Goal: Task Accomplishment & Management: Manage account settings

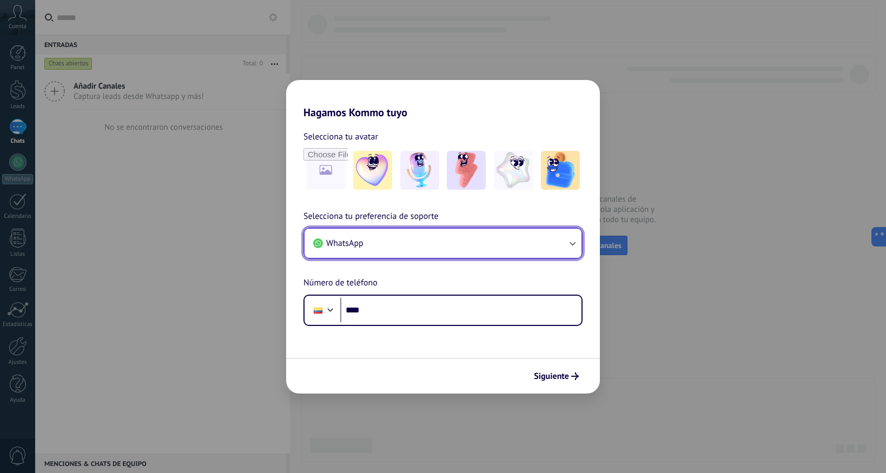
click at [569, 238] on icon "button" at bounding box center [572, 243] width 11 height 11
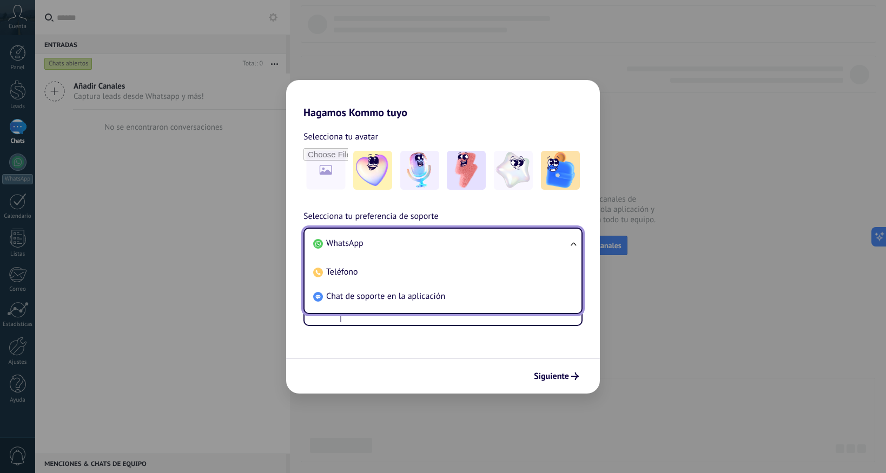
click at [568, 210] on div "Selecciona tu preferencia de soporte WhatsApp WhatsApp Teléfono Chat de soporte…" at bounding box center [443, 268] width 314 height 116
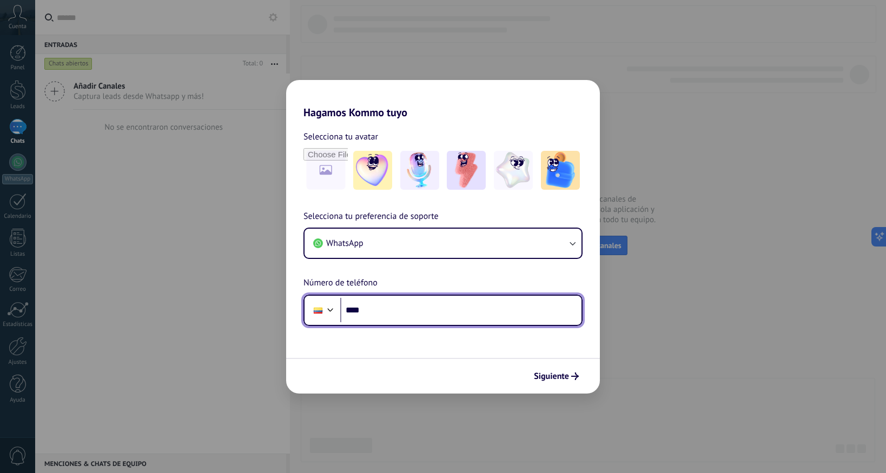
click at [414, 309] on input "****" at bounding box center [460, 310] width 241 height 25
type input "**********"
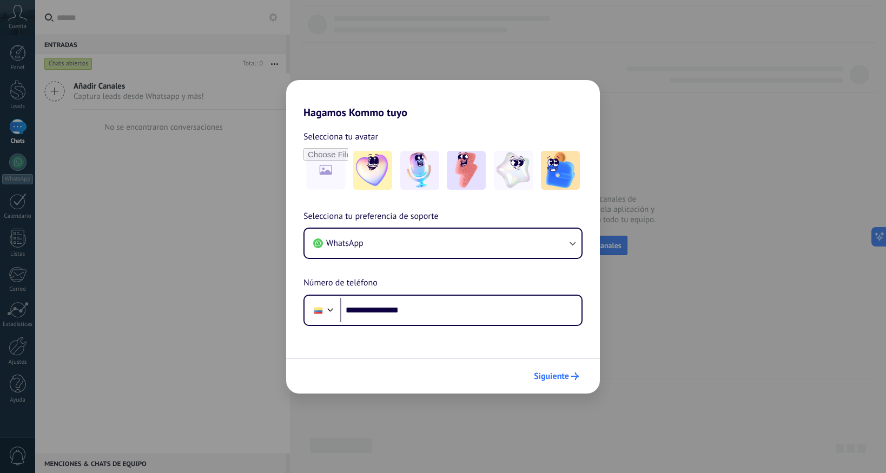
click at [554, 373] on span "Siguiente" at bounding box center [551, 377] width 35 height 8
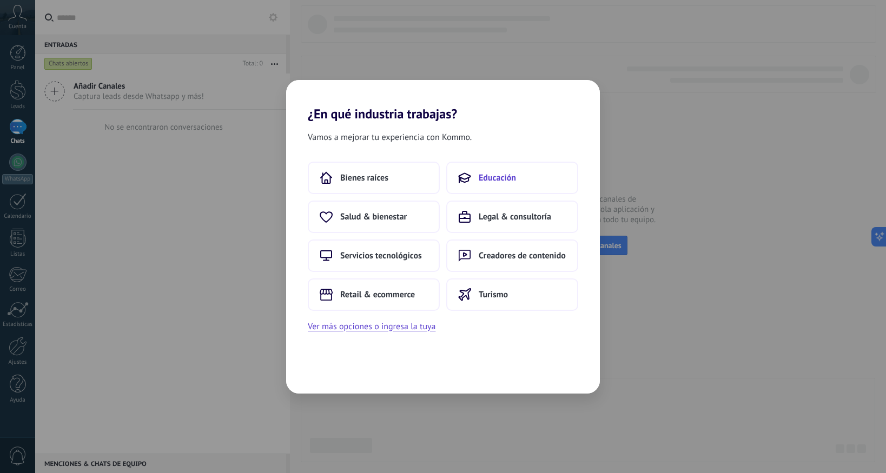
click at [486, 180] on span "Educación" at bounding box center [497, 178] width 37 height 11
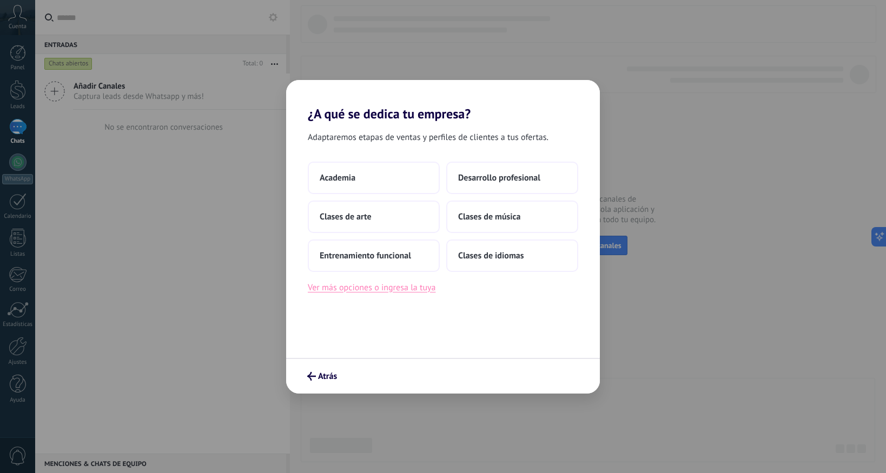
click at [412, 283] on button "Ver más opciones o ingresa la tuya" at bounding box center [372, 288] width 128 height 14
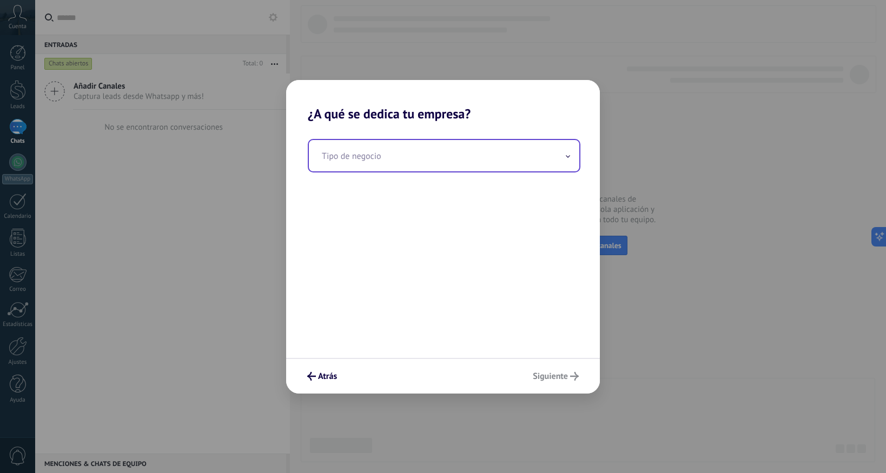
click at [430, 156] on input "text" at bounding box center [444, 155] width 270 height 31
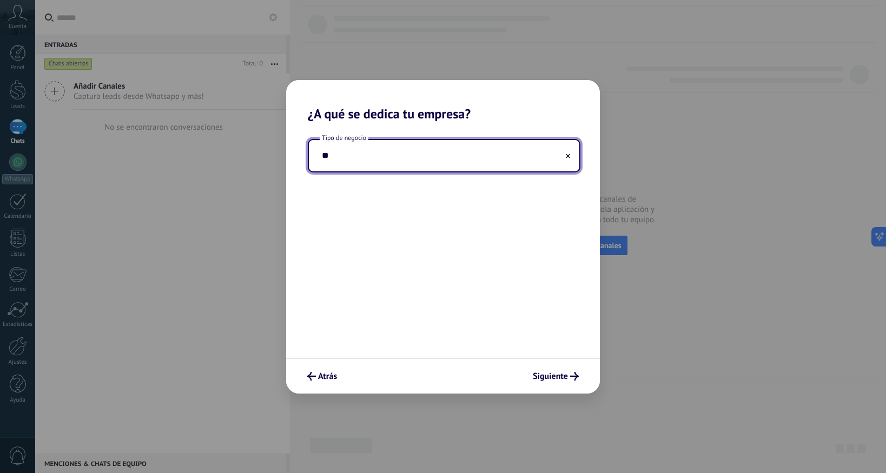
type input "*"
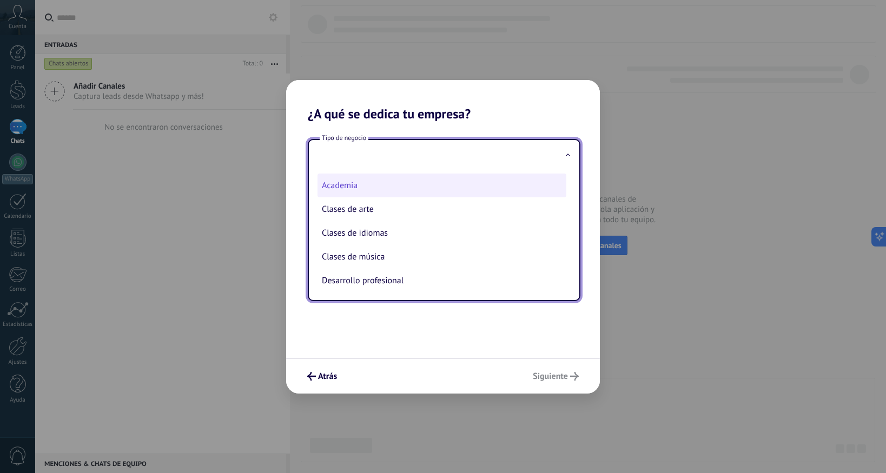
click at [393, 191] on li "Academia" at bounding box center [442, 186] width 249 height 24
type input "********"
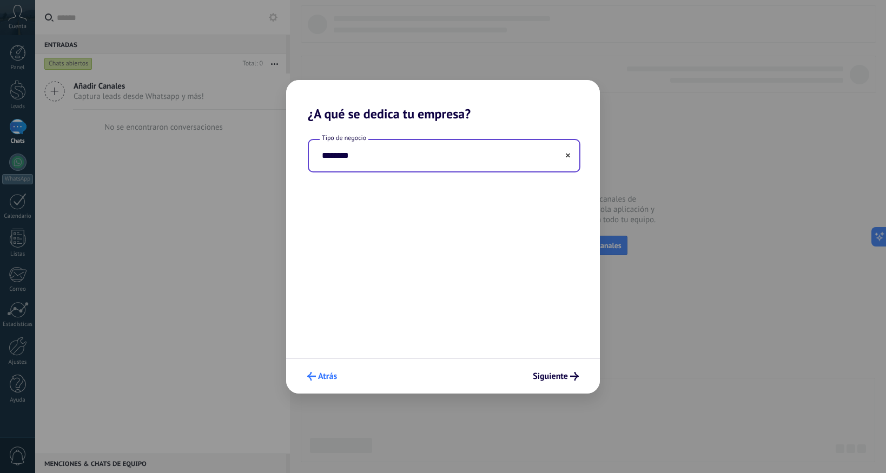
click at [326, 378] on span "Atrás" at bounding box center [327, 377] width 19 height 8
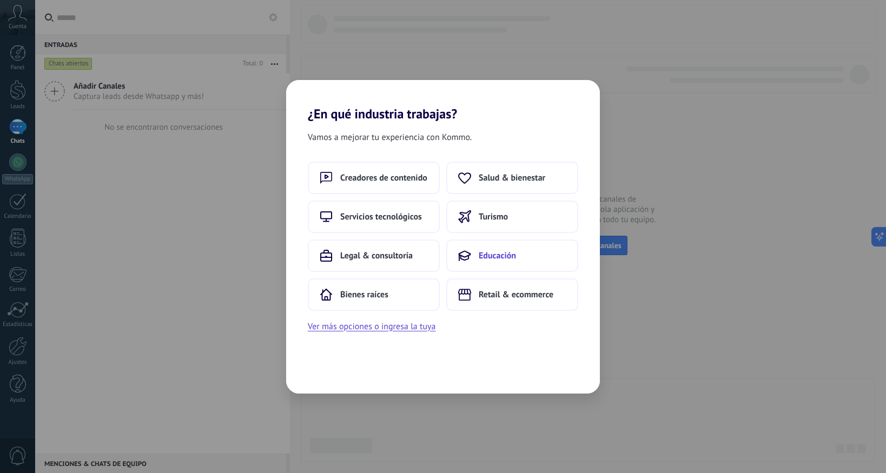
click at [483, 260] on span "Educación" at bounding box center [497, 255] width 37 height 11
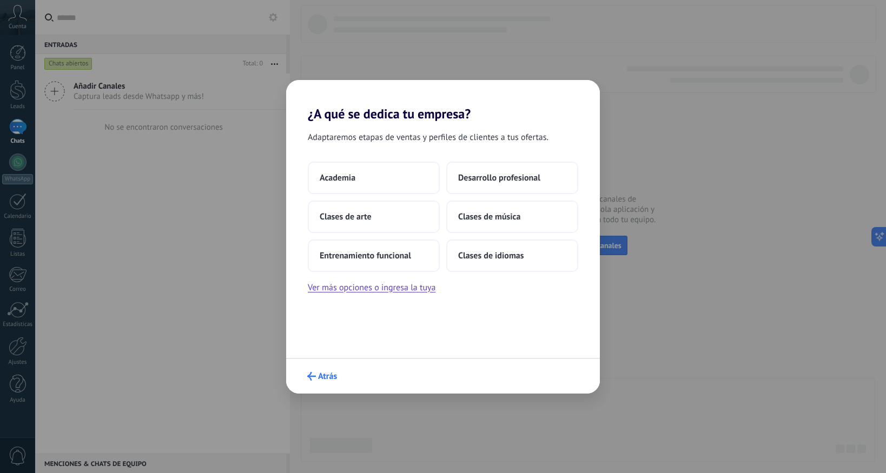
click at [331, 374] on span "Atrás" at bounding box center [327, 377] width 19 height 8
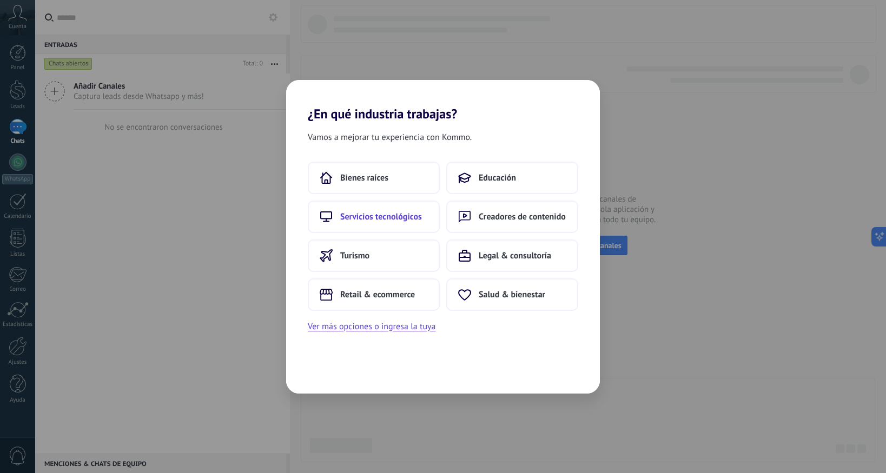
click at [386, 215] on span "Servicios tecnológicos" at bounding box center [381, 217] width 82 height 11
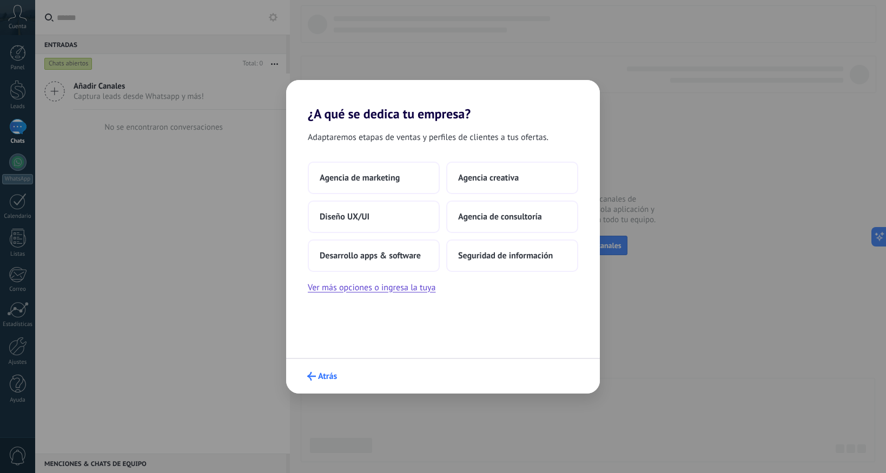
click at [319, 378] on span "Atrás" at bounding box center [327, 377] width 19 height 8
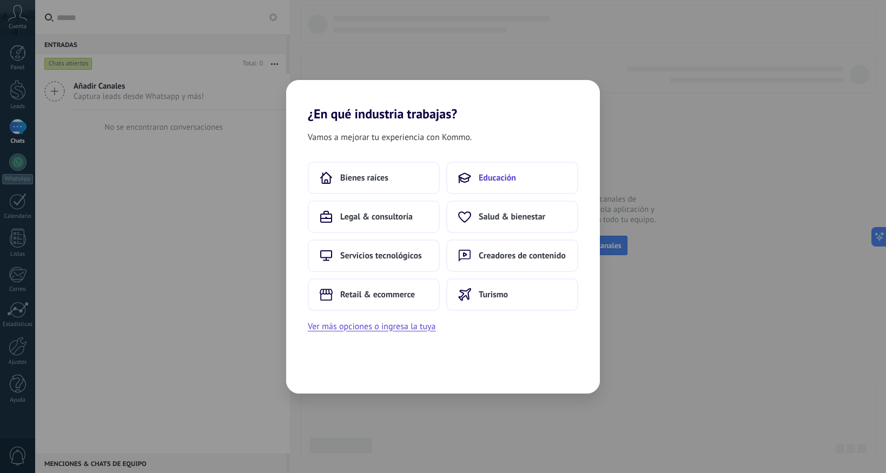
click at [487, 167] on button "Educación" at bounding box center [512, 178] width 132 height 32
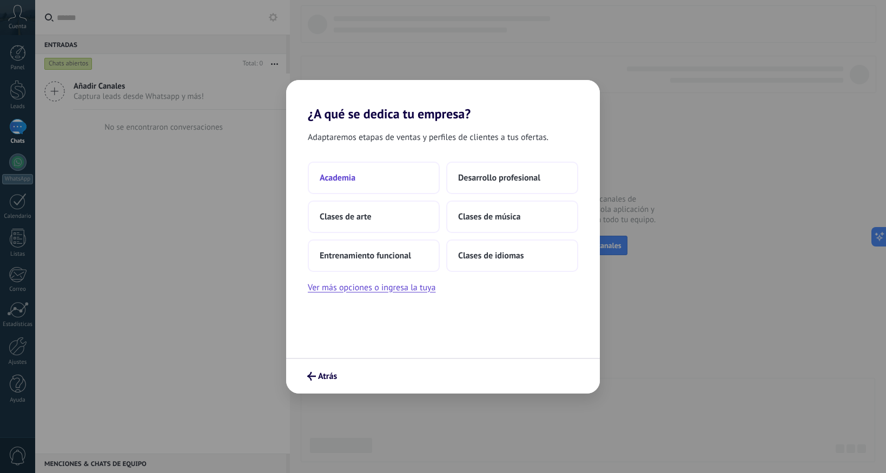
click at [395, 179] on button "Academia" at bounding box center [374, 178] width 132 height 32
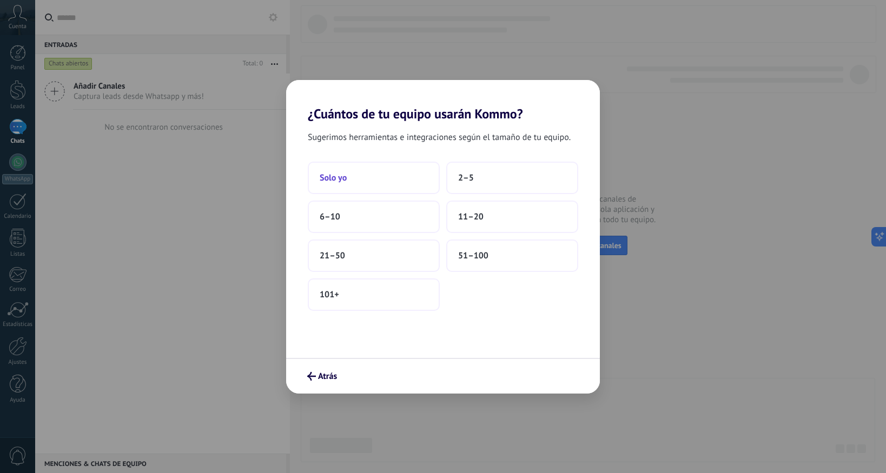
click at [393, 182] on button "Solo yo" at bounding box center [374, 178] width 132 height 32
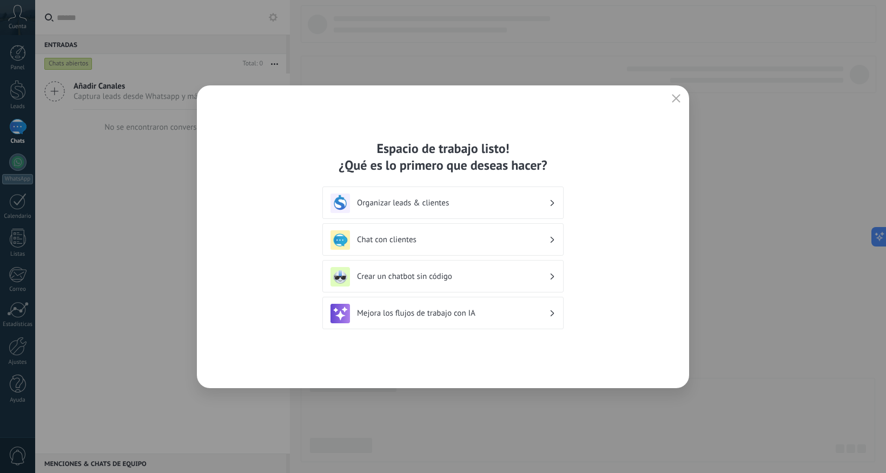
click at [525, 314] on h3 "Mejora los flujos de trabajo con IA" at bounding box center [453, 313] width 192 height 10
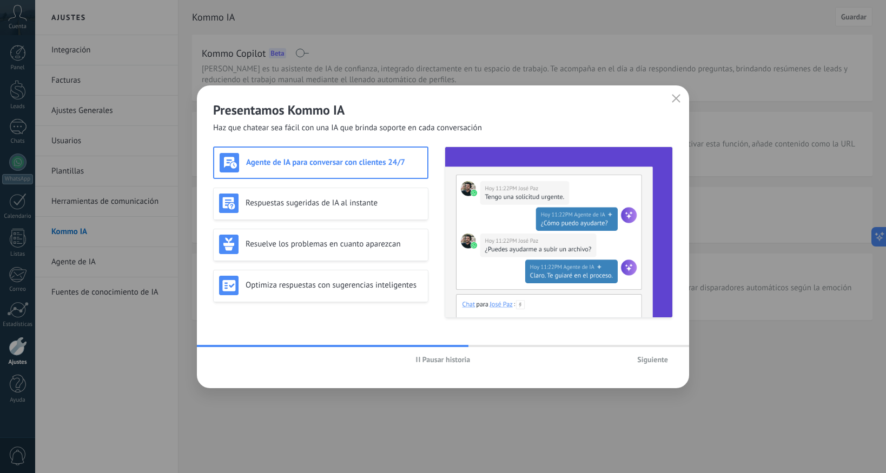
click at [420, 359] on use "button" at bounding box center [418, 359] width 4 height 5
click at [385, 203] on h3 "Respuestas sugeridas de IA al instante" at bounding box center [334, 203] width 177 height 10
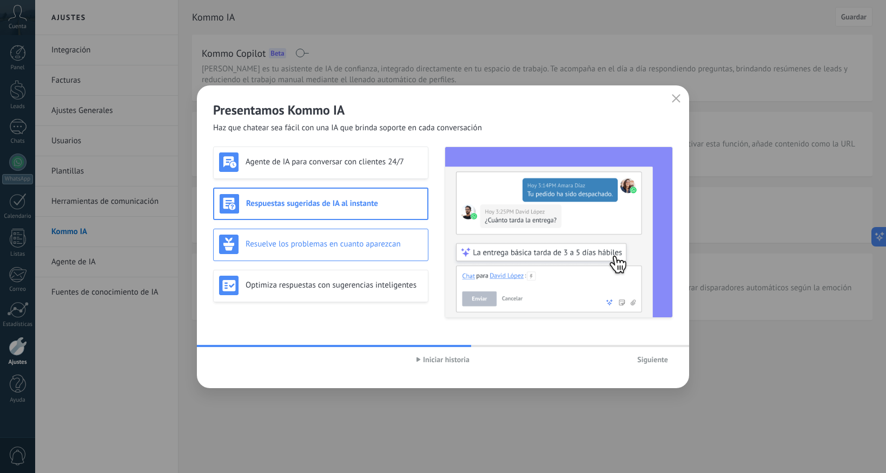
click at [380, 244] on h3 "Resuelve los problemas en cuanto aparezcan" at bounding box center [334, 244] width 177 height 10
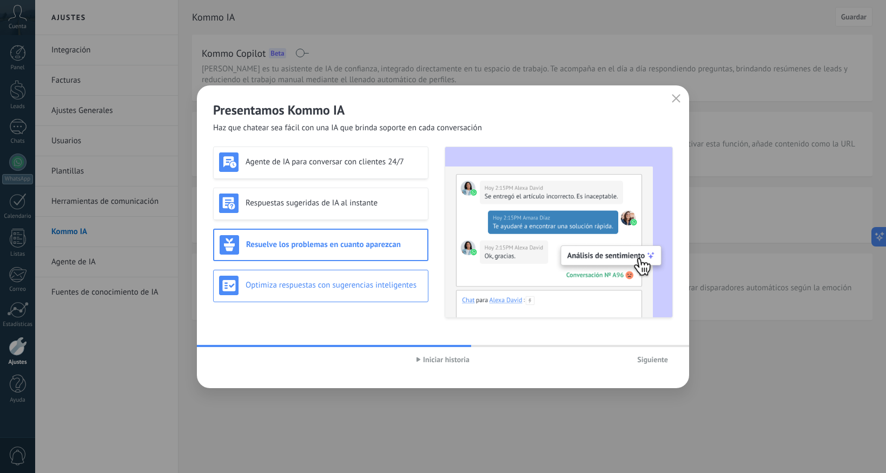
click at [379, 280] on h3 "Optimiza respuestas con sugerencias inteligentes" at bounding box center [334, 285] width 177 height 10
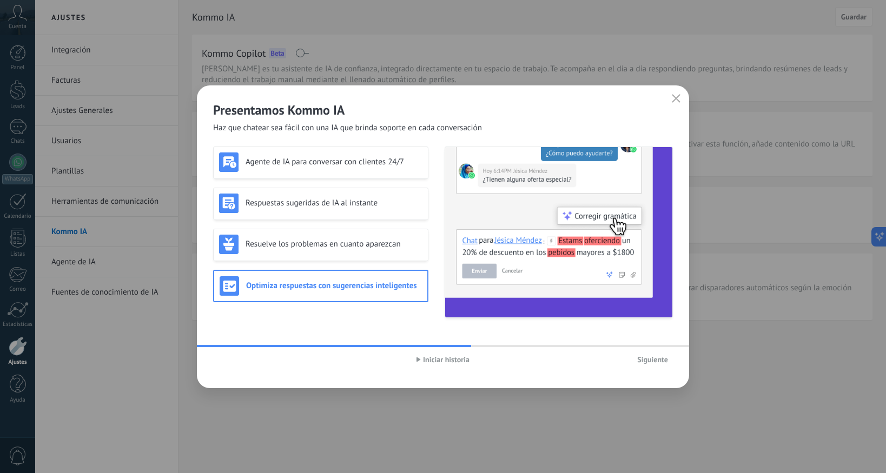
click at [645, 359] on span "Siguiente" at bounding box center [652, 360] width 31 height 8
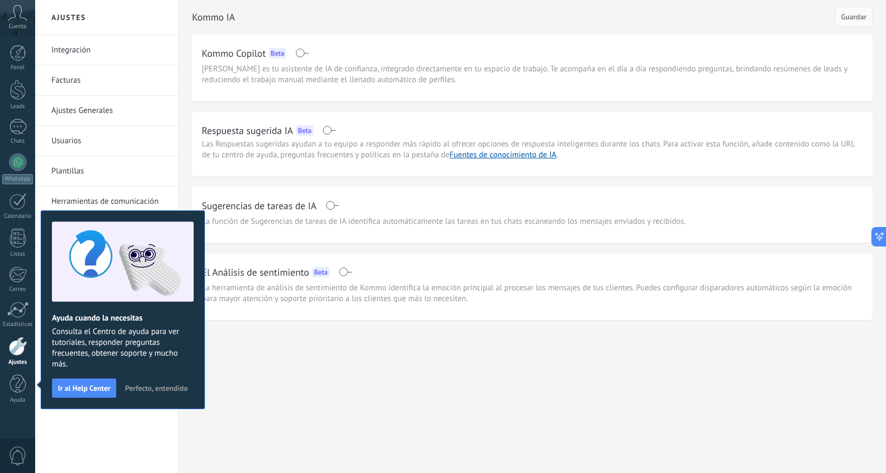
click at [146, 391] on span "Perfecto, entendido" at bounding box center [156, 389] width 63 height 8
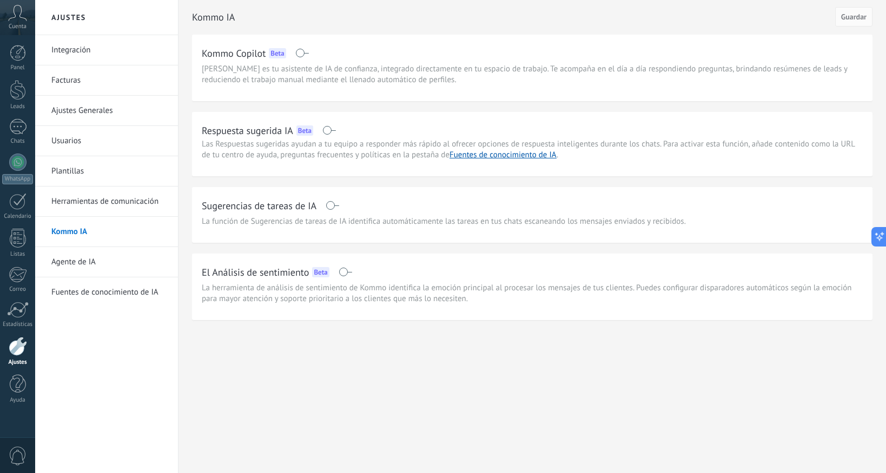
click at [104, 260] on link "Agente de IA" at bounding box center [109, 262] width 116 height 30
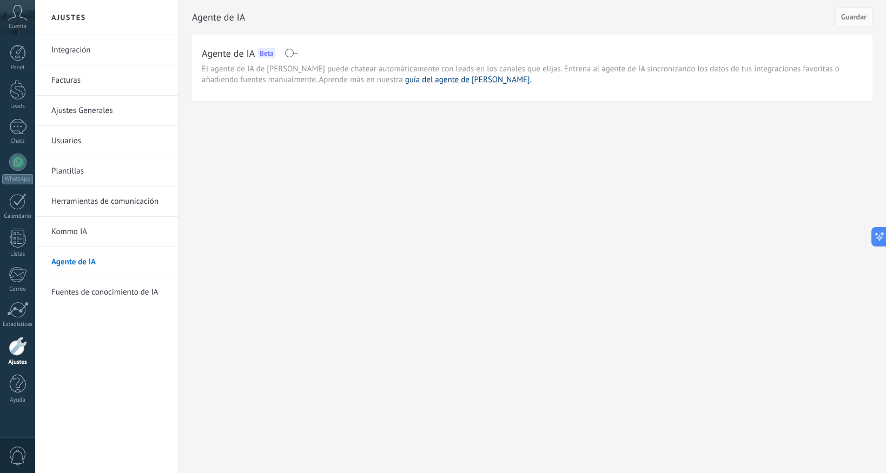
click at [412, 81] on link "guía del agente de [PERSON_NAME]." at bounding box center [468, 80] width 127 height 10
click at [109, 202] on link "Herramientas de comunicación" at bounding box center [109, 202] width 116 height 30
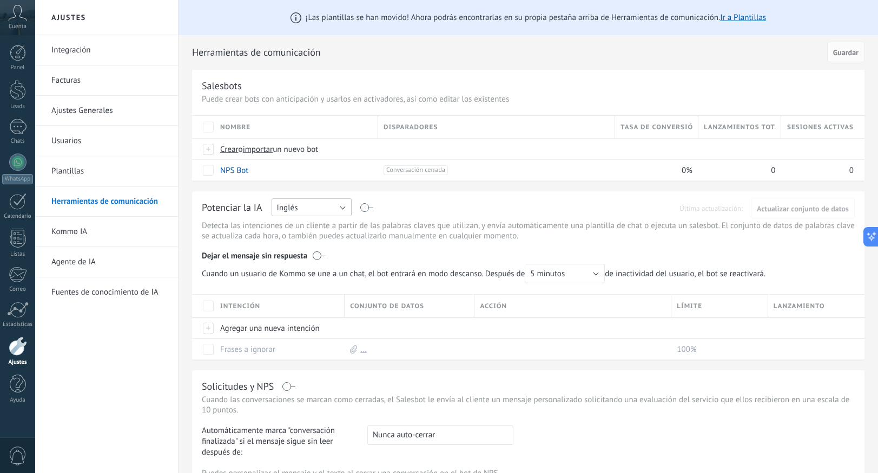
click at [329, 211] on button "Inglés" at bounding box center [312, 208] width 80 height 18
click at [305, 245] on span "Español" at bounding box center [306, 245] width 83 height 10
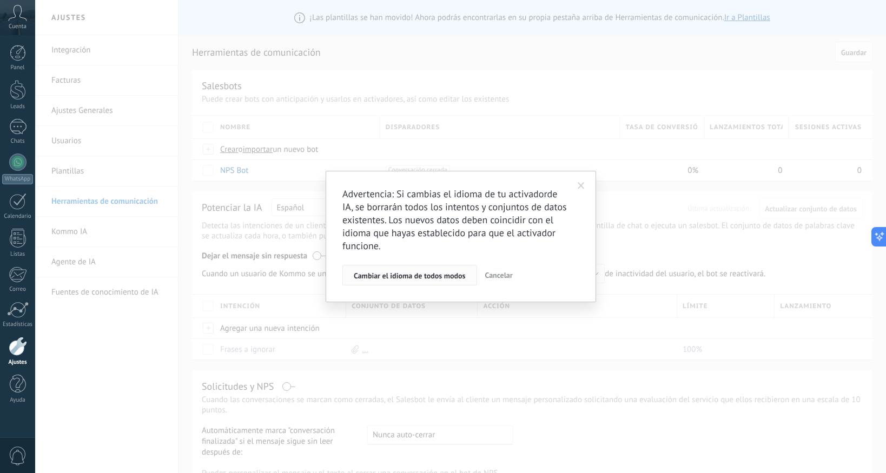
click at [408, 276] on span "Cambiar el idioma de todos modos" at bounding box center [410, 276] width 112 height 8
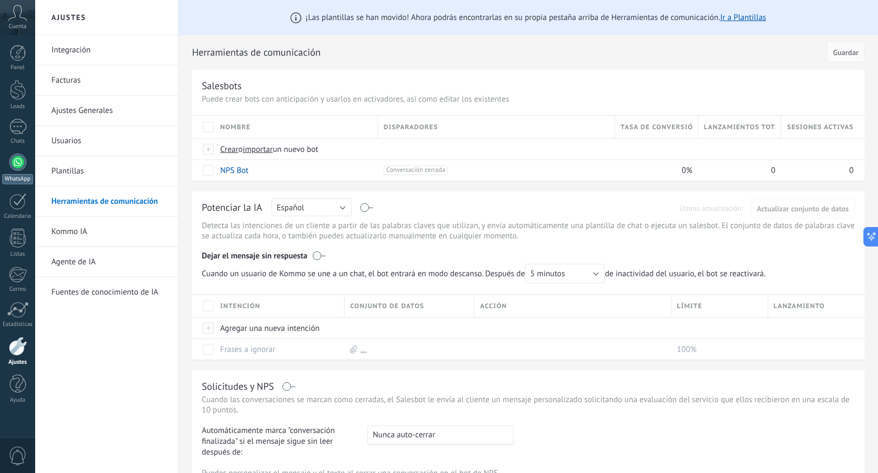
click at [14, 165] on div at bounding box center [17, 162] width 17 height 17
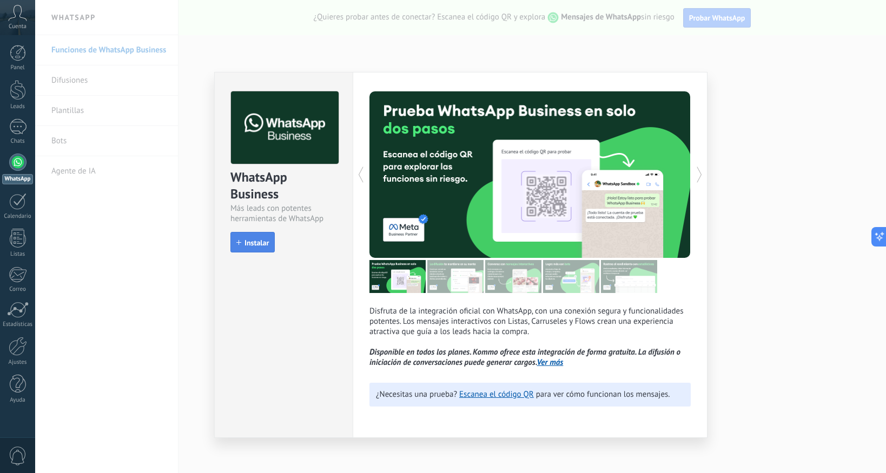
click at [265, 243] on span "Instalar" at bounding box center [257, 243] width 24 height 8
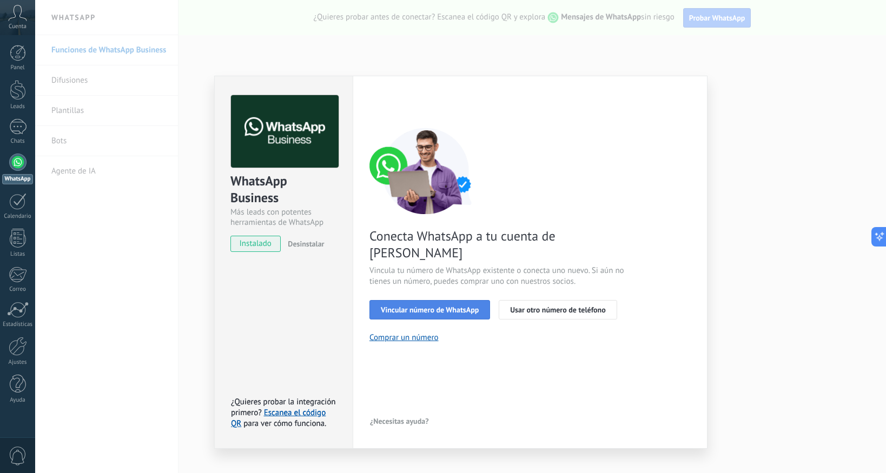
click at [463, 306] on span "Vincular número de WhatsApp" at bounding box center [430, 310] width 98 height 8
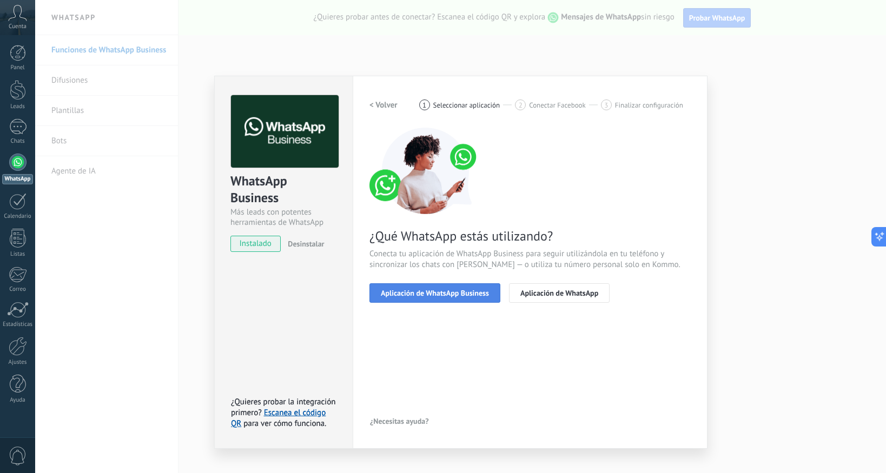
click at [463, 294] on span "Aplicación de WhatsApp Business" at bounding box center [435, 293] width 108 height 8
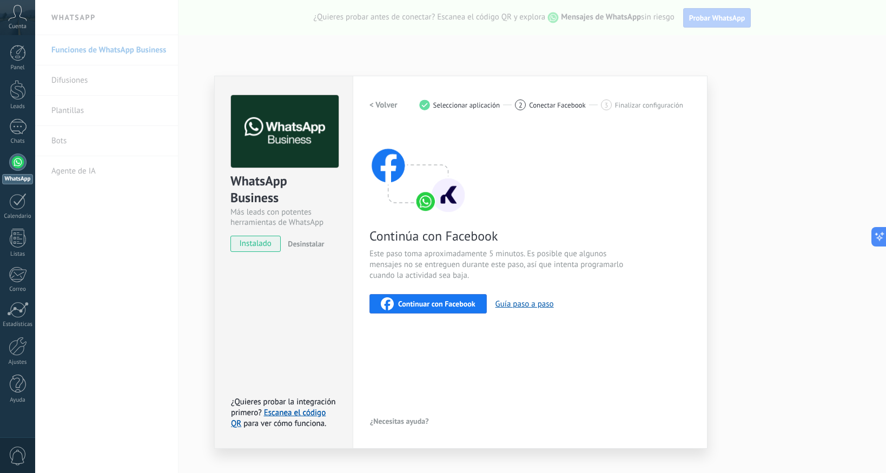
click at [462, 301] on span "Continuar con Facebook" at bounding box center [436, 304] width 77 height 8
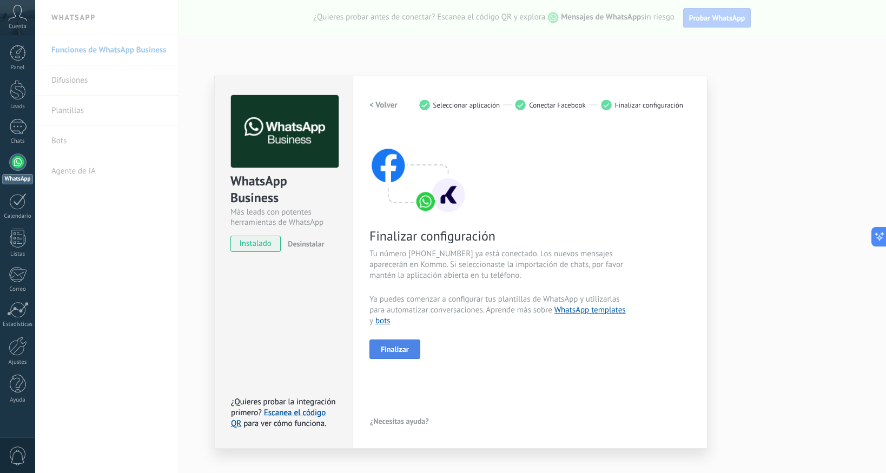
click at [394, 347] on span "Finalizar" at bounding box center [395, 350] width 28 height 8
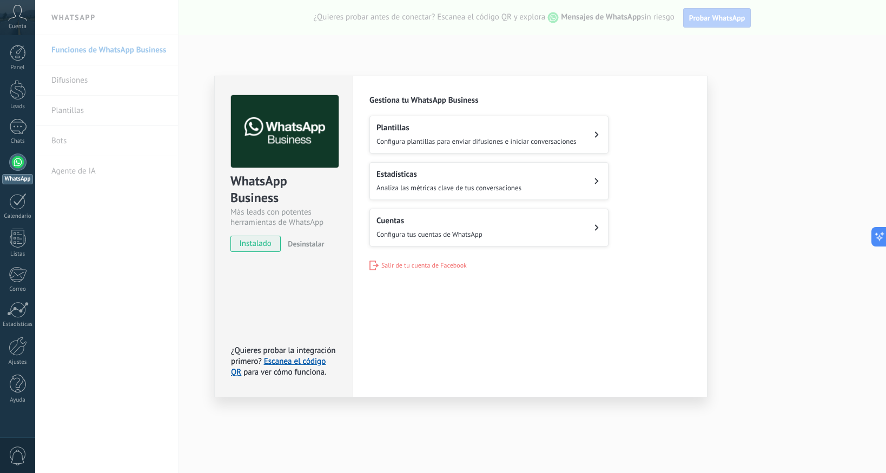
click at [536, 305] on div "Configuraciones Autorizaciones Esta pestaña registra a los usuarios que han con…" at bounding box center [530, 237] width 355 height 322
click at [455, 266] on span "Salir de tu cuenta de Facebook" at bounding box center [423, 266] width 85 height 8
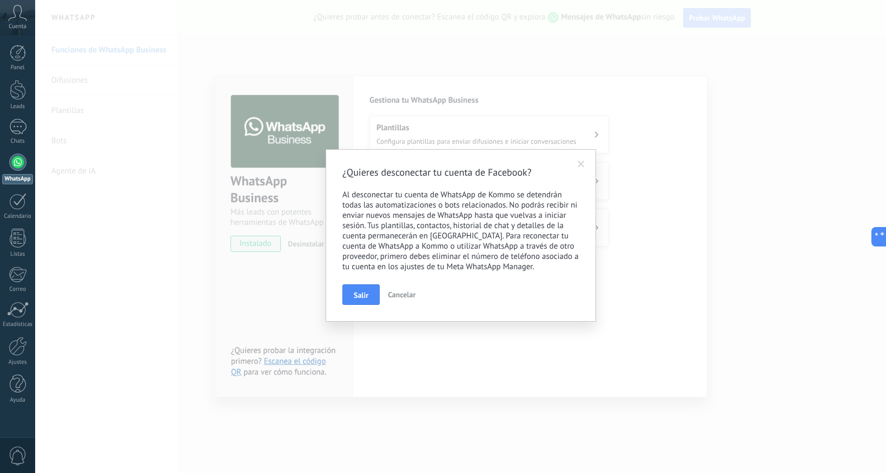
click at [410, 297] on span "Cancelar" at bounding box center [402, 295] width 28 height 10
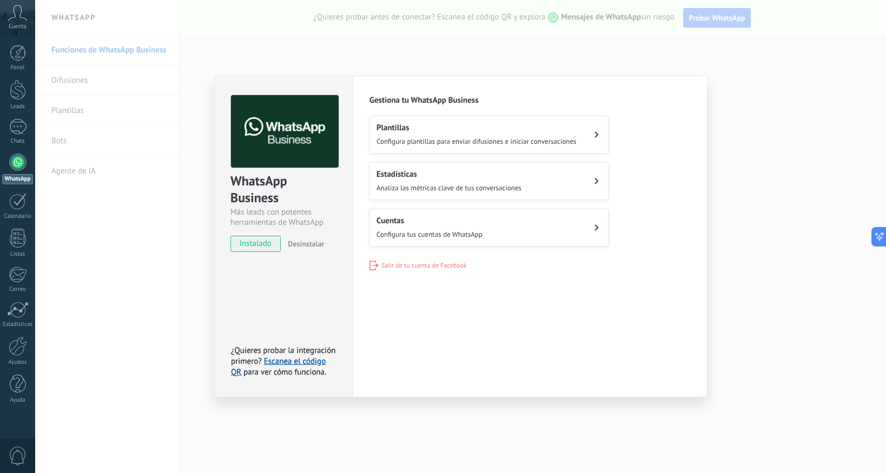
click at [429, 143] on span "Configura plantillas para enviar difusiones e iniciar conversaciones" at bounding box center [477, 141] width 200 height 9
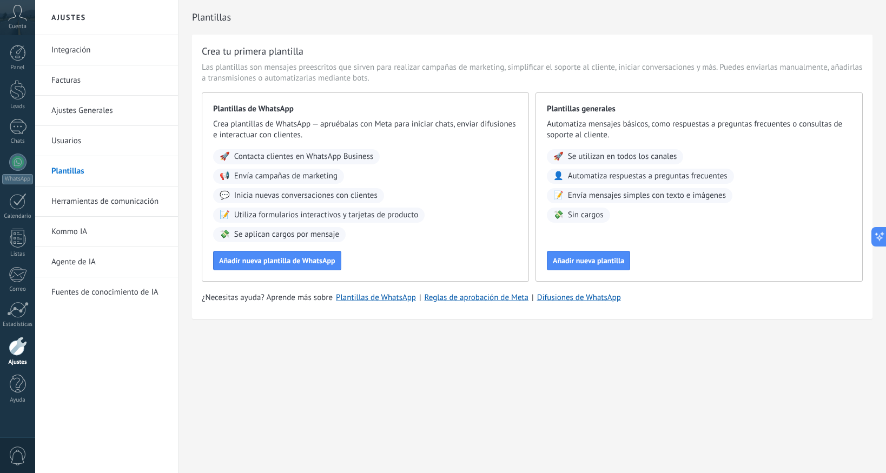
click at [373, 217] on span "Utiliza formularios interactivos y tarjetas de producto" at bounding box center [326, 215] width 184 height 11
click at [339, 215] on span "Utiliza formularios interactivos y tarjetas de producto" at bounding box center [326, 215] width 184 height 11
click at [592, 258] on span "Añadir nueva plantilla" at bounding box center [588, 261] width 71 height 8
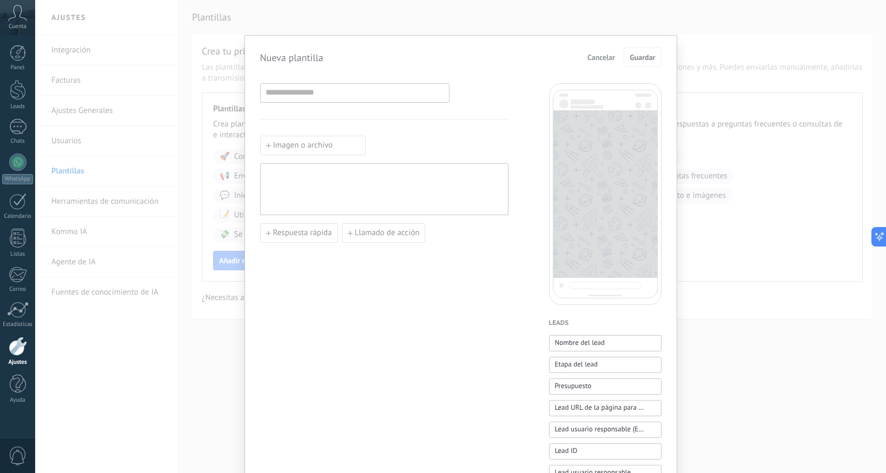
click at [611, 58] on span "Cancelar" at bounding box center [601, 58] width 28 height 8
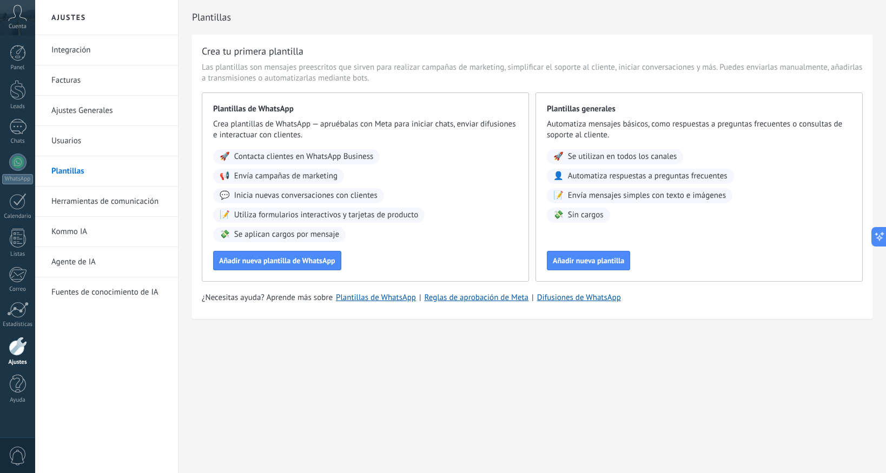
click at [98, 265] on link "Agente de IA" at bounding box center [109, 262] width 116 height 30
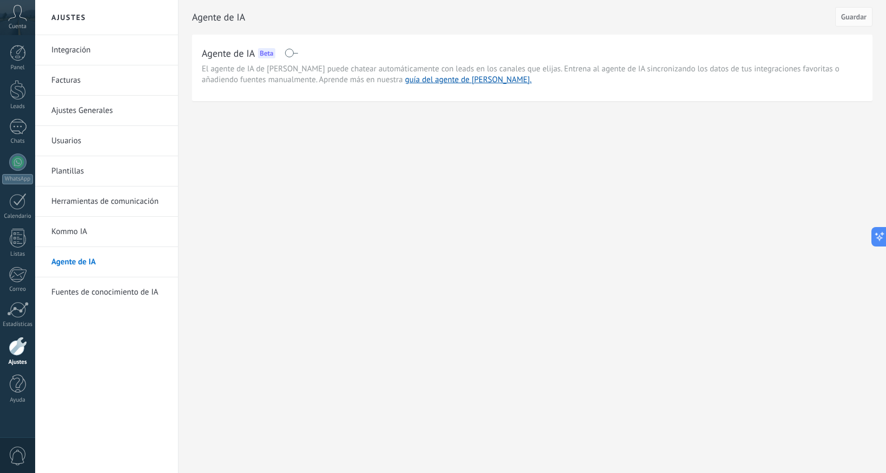
click at [97, 51] on link "Integración" at bounding box center [109, 50] width 116 height 30
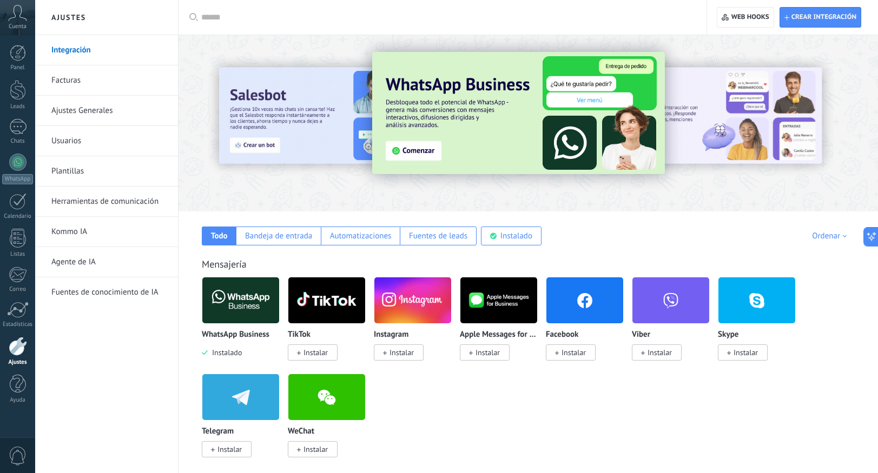
click at [123, 84] on link "Facturas" at bounding box center [109, 80] width 116 height 30
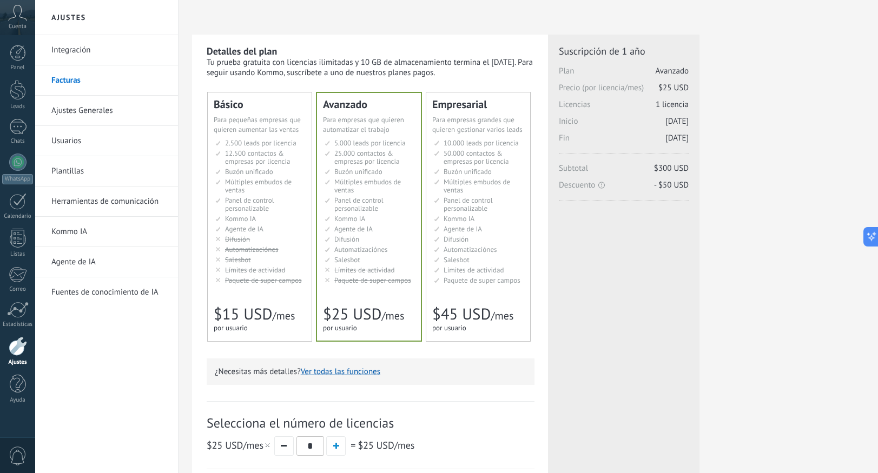
click at [776, 339] on div "Detalles del plan Tu prueba gratuita con licencias ilimitadas y 10 GB de almace…" at bounding box center [528, 346] width 672 height 623
click at [30, 121] on span "11" at bounding box center [25, 122] width 9 height 9
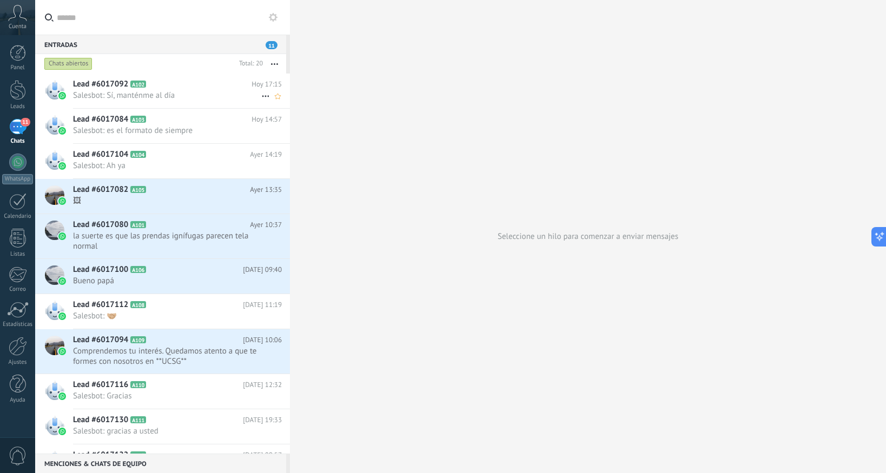
click at [208, 82] on h2 "Lead #6017092 A102" at bounding box center [162, 84] width 179 height 11
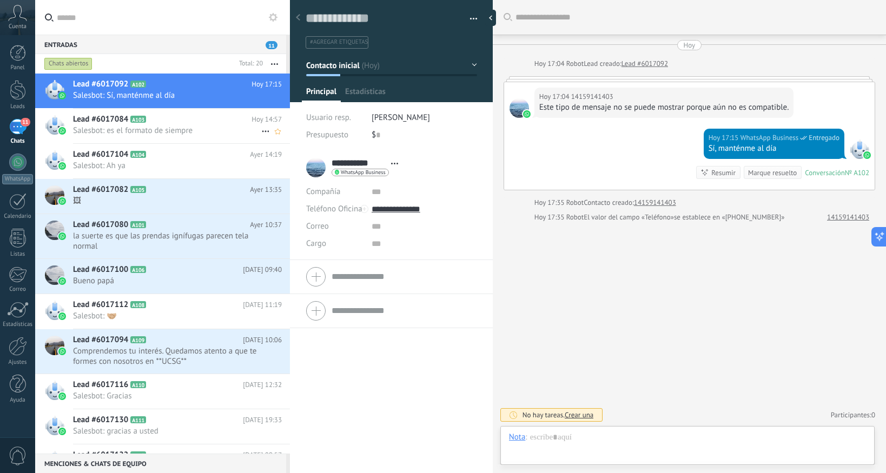
scroll to position [16, 0]
click at [170, 126] on span "Salesbot: es el formato de siempre" at bounding box center [167, 131] width 188 height 10
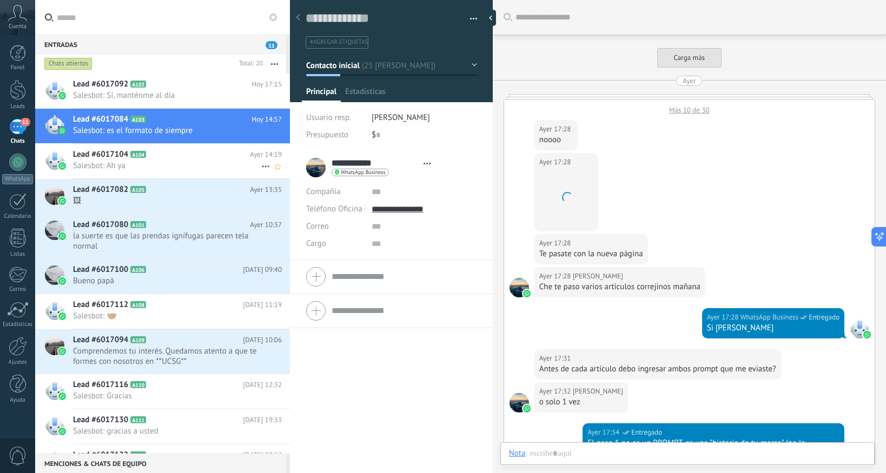
type textarea "**********"
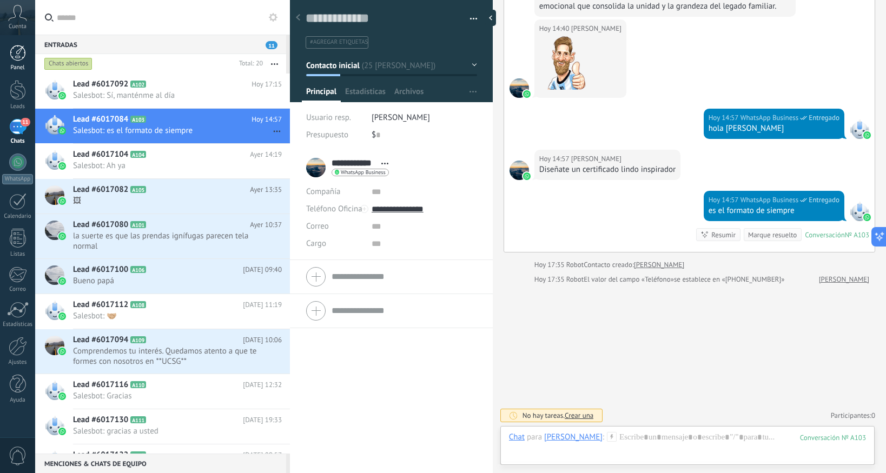
click at [21, 57] on div at bounding box center [18, 53] width 16 height 16
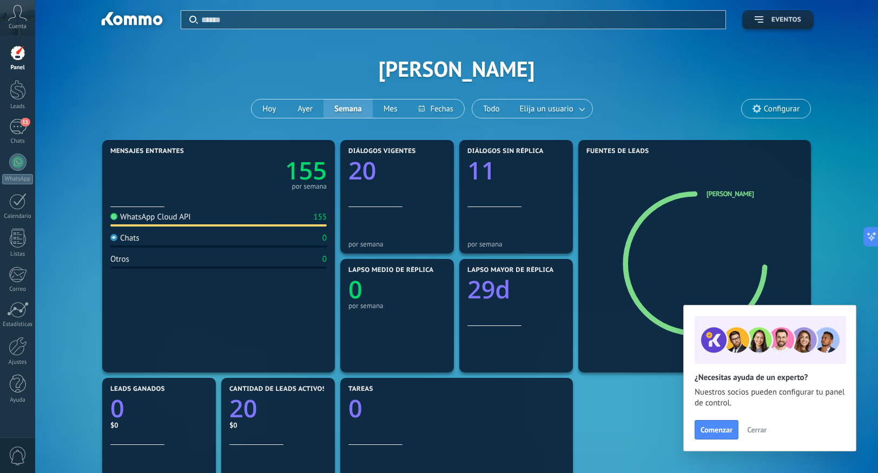
click at [768, 24] on button "Eventos" at bounding box center [777, 19] width 71 height 19
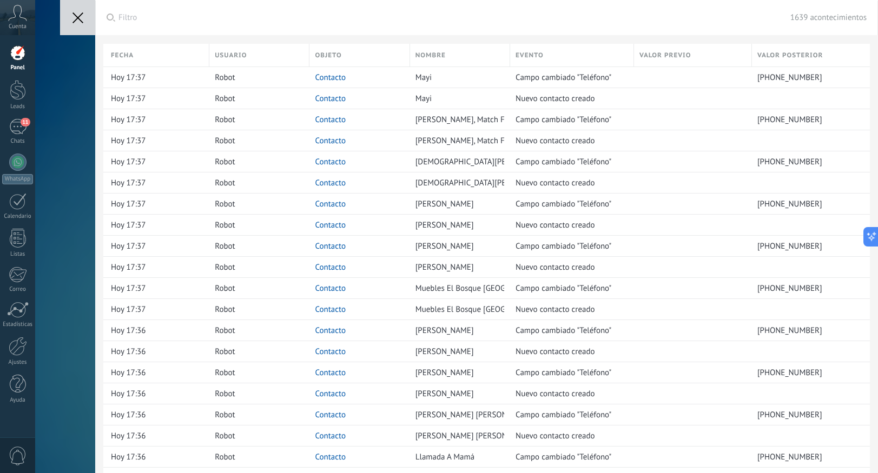
click at [83, 24] on button at bounding box center [77, 17] width 35 height 35
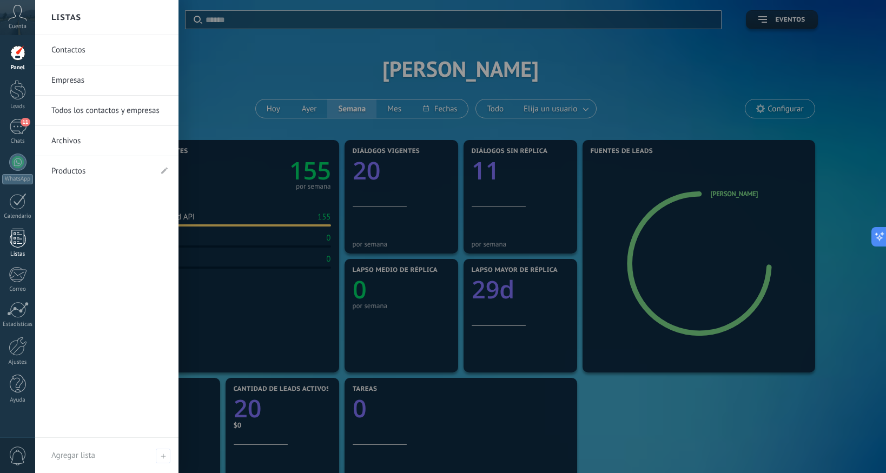
click at [16, 242] on div at bounding box center [18, 238] width 16 height 19
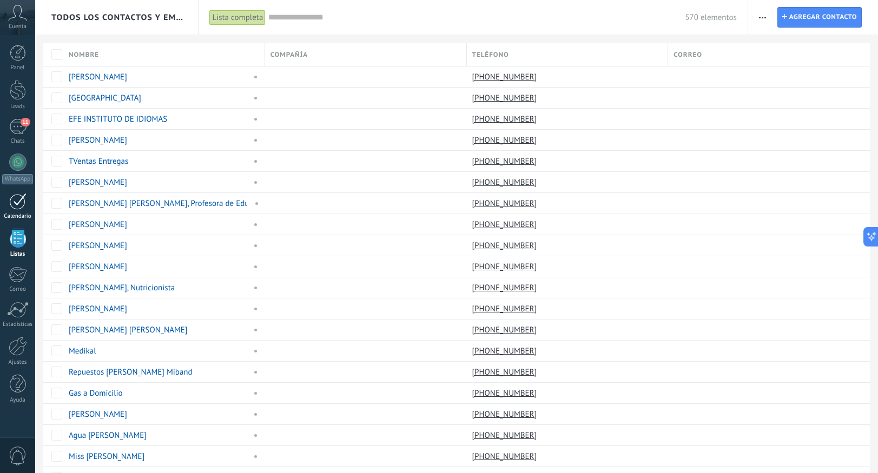
click at [19, 202] on div at bounding box center [17, 201] width 17 height 17
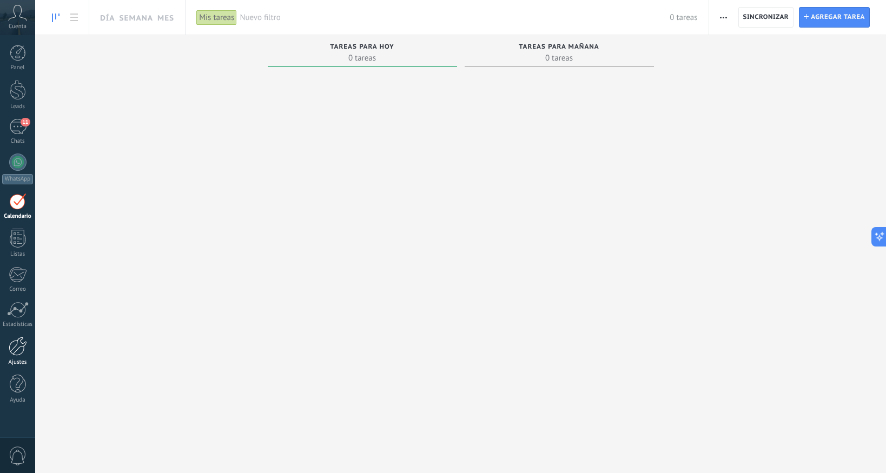
click at [16, 344] on div at bounding box center [18, 346] width 18 height 19
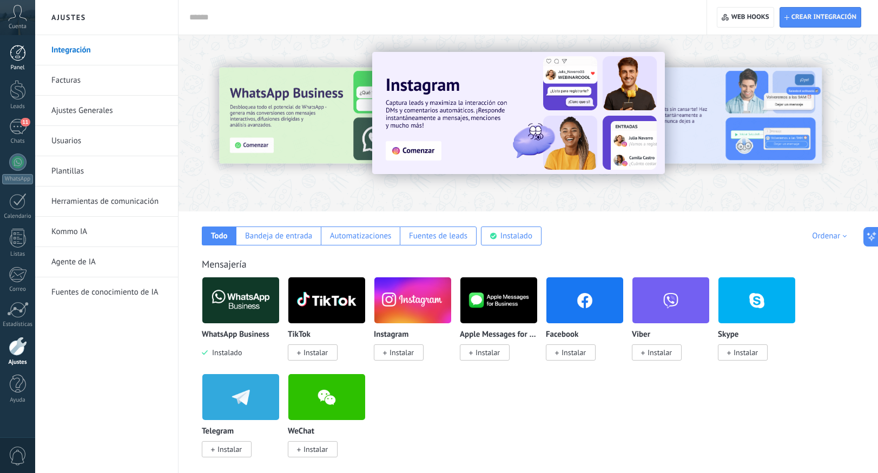
click at [21, 57] on div at bounding box center [18, 53] width 16 height 16
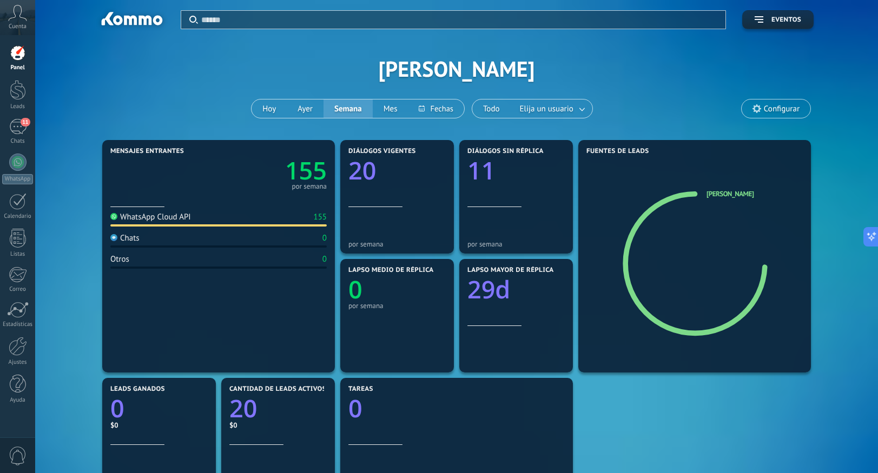
click at [208, 56] on div "Aplicar Eventos Eddie Hoy Ayer Semana Mes Todo Elija un usuario Configurar" at bounding box center [456, 68] width 810 height 137
